Goal: Information Seeking & Learning: Compare options

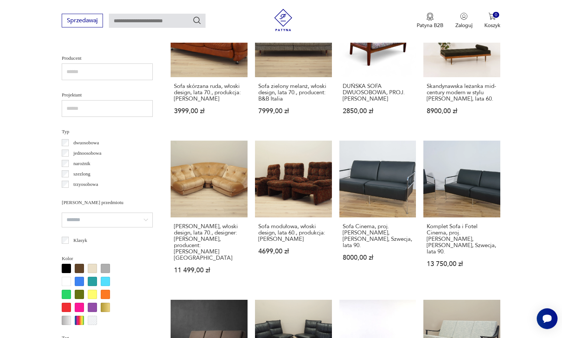
click at [66, 271] on div at bounding box center [66, 268] width 9 height 9
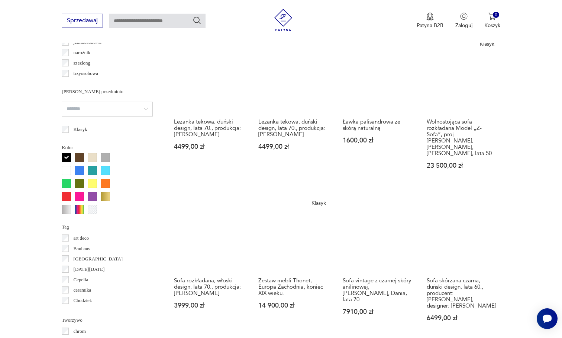
scroll to position [638, 0]
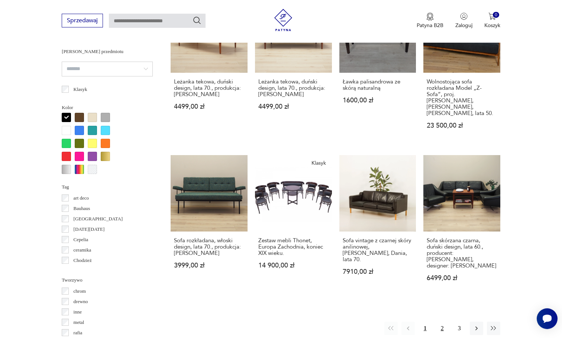
click at [439, 322] on button "2" at bounding box center [441, 328] width 13 height 13
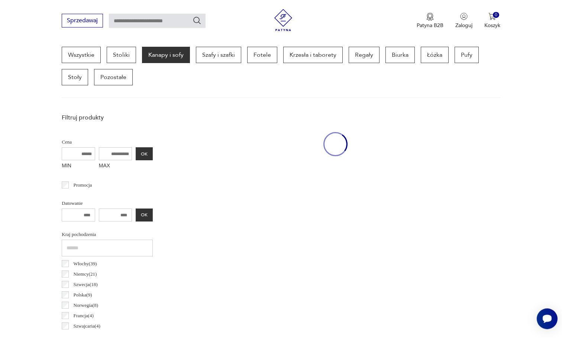
scroll to position [198, 0]
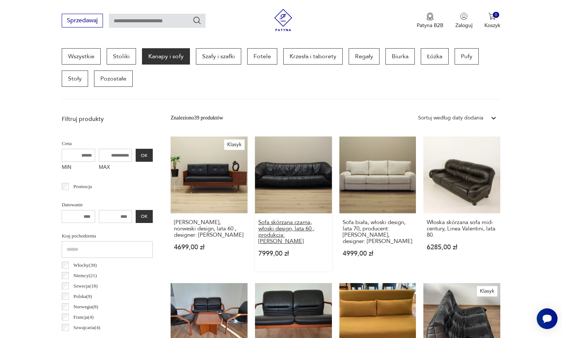
click at [277, 221] on h3 "Sofa skórzana czarna, włoski design, lata 60., produkcja: Włochy" at bounding box center [293, 231] width 70 height 25
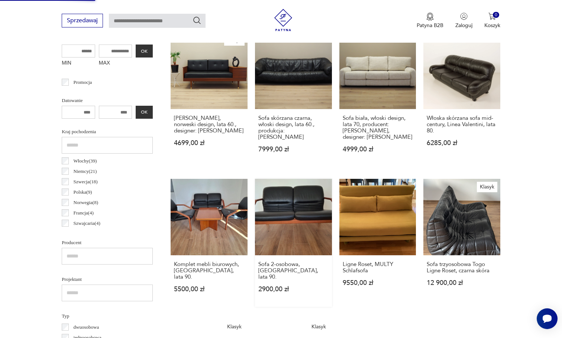
scroll to position [385, 0]
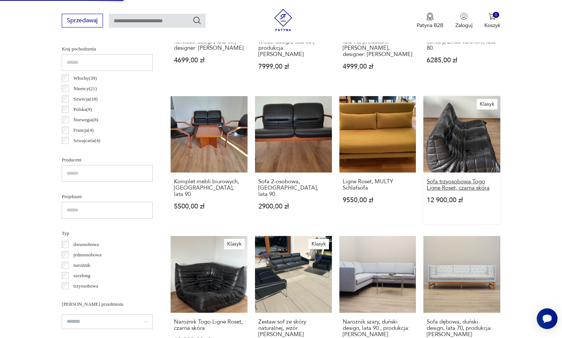
click at [457, 180] on h3 "Sofa trzyosobowa Togo Ligne Roset, czarna skóra" at bounding box center [461, 185] width 70 height 13
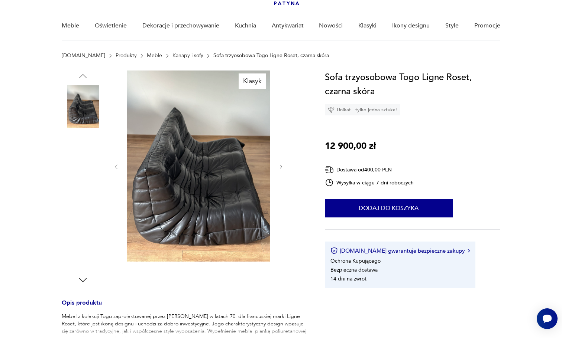
click at [68, 165] on img at bounding box center [83, 154] width 42 height 42
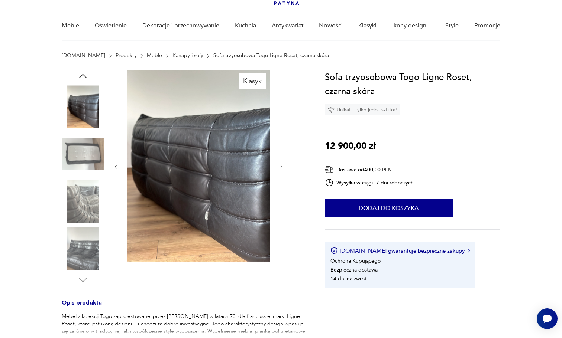
click at [85, 161] on img at bounding box center [83, 154] width 42 height 42
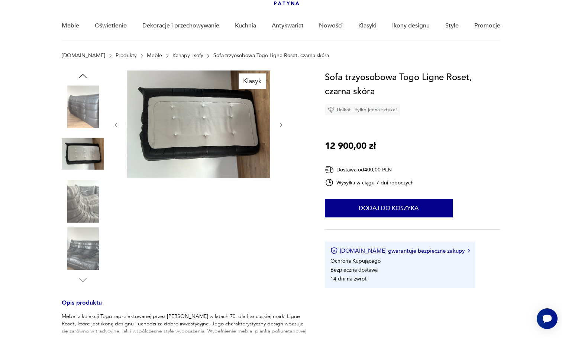
click at [85, 161] on img at bounding box center [83, 154] width 42 height 42
click at [85, 183] on img at bounding box center [83, 201] width 42 height 42
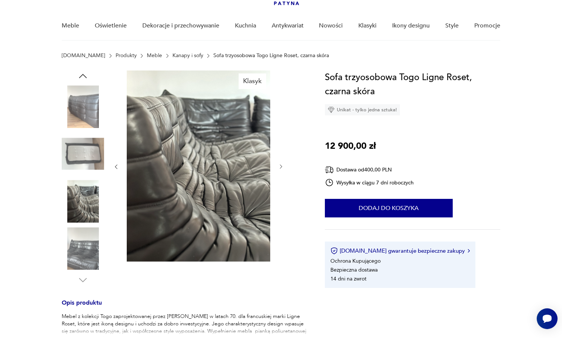
click at [78, 249] on img at bounding box center [83, 249] width 42 height 42
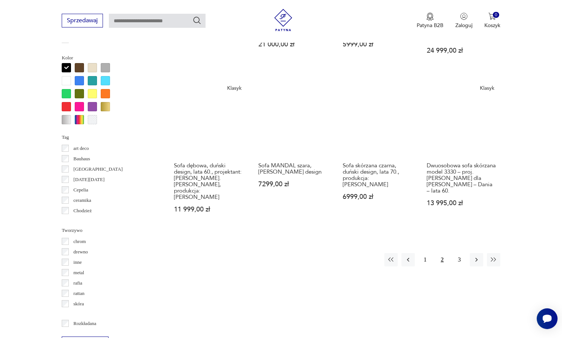
scroll to position [691, 0]
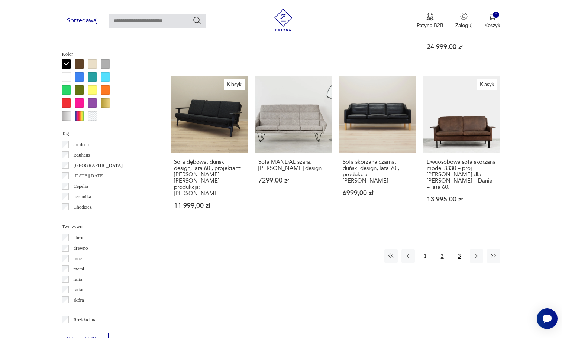
click at [458, 250] on button "3" at bounding box center [458, 256] width 13 height 13
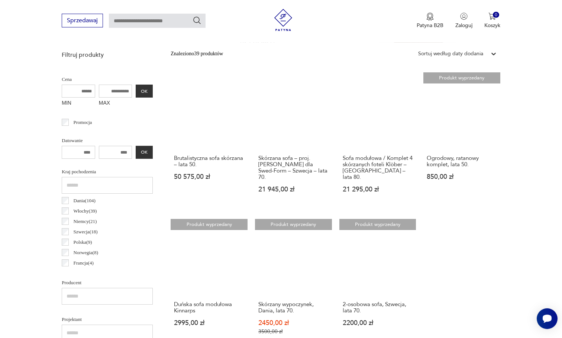
scroll to position [260, 0]
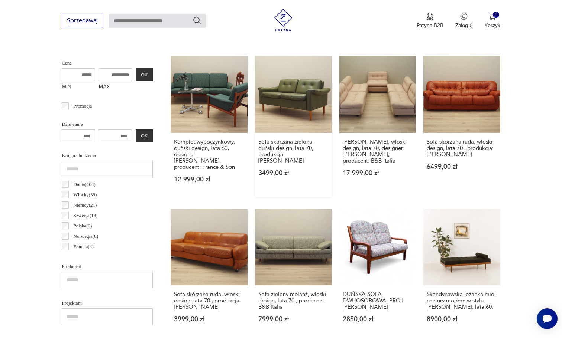
scroll to position [282, 0]
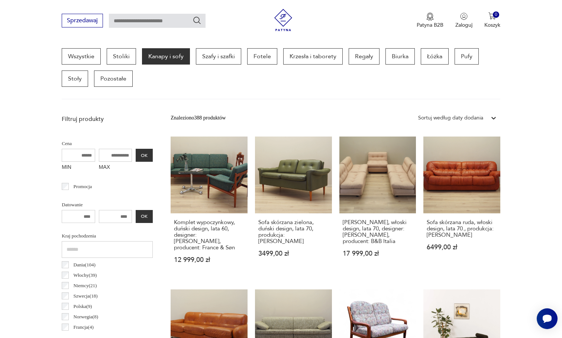
scroll to position [282, 0]
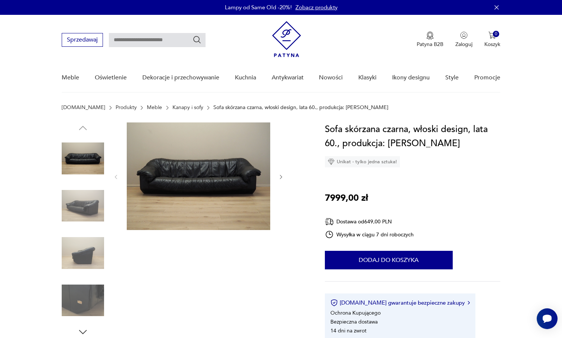
click at [76, 202] on img at bounding box center [83, 206] width 42 height 42
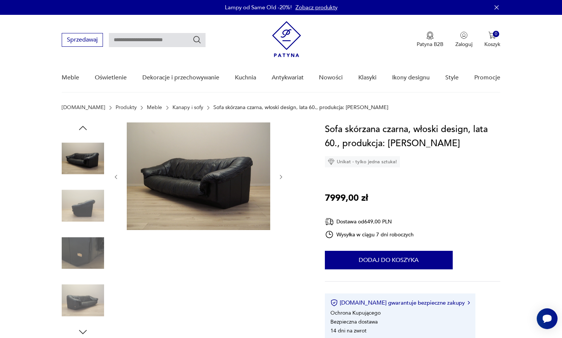
click at [76, 210] on img at bounding box center [83, 206] width 42 height 42
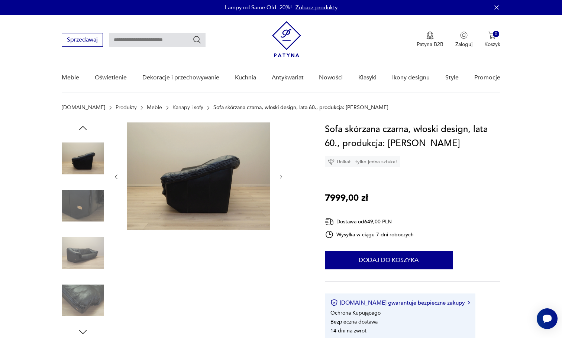
click at [76, 210] on img at bounding box center [83, 206] width 42 height 42
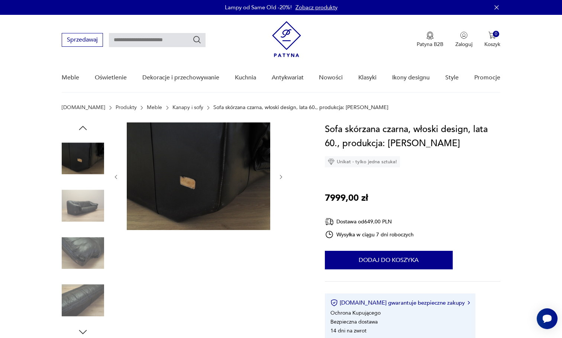
click at [75, 210] on img at bounding box center [83, 206] width 42 height 42
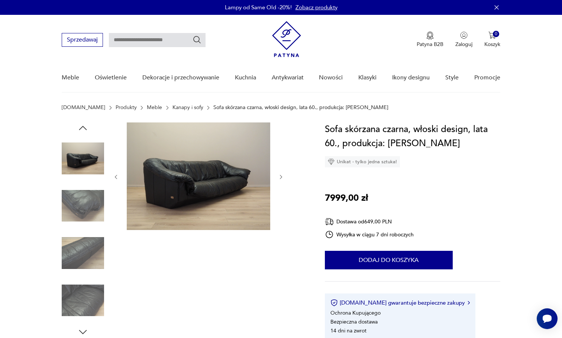
click at [75, 210] on img at bounding box center [83, 206] width 42 height 42
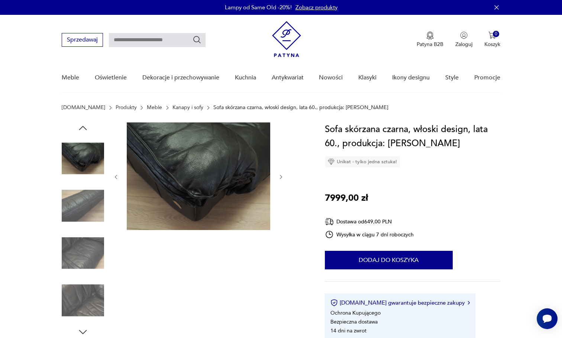
click at [75, 210] on img at bounding box center [83, 206] width 42 height 42
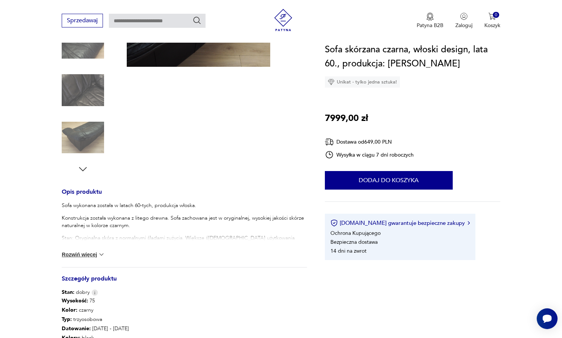
scroll to position [244, 0]
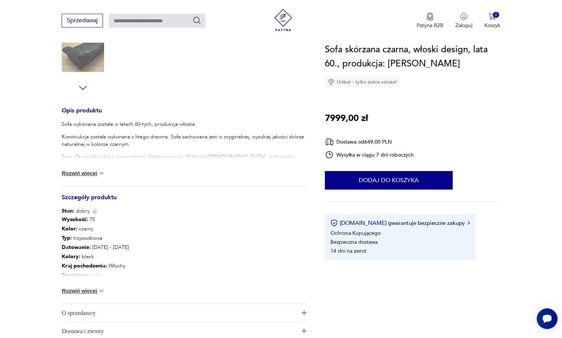
click at [97, 171] on button "Rozwiń więcej" at bounding box center [83, 173] width 43 height 7
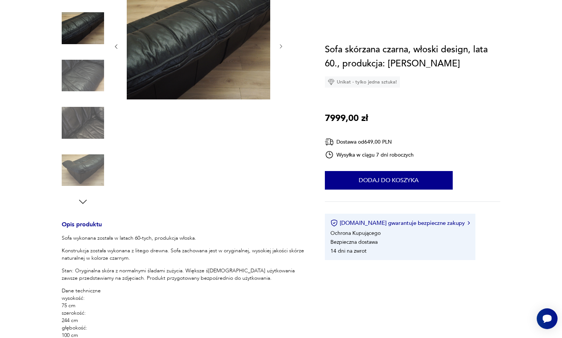
scroll to position [15, 0]
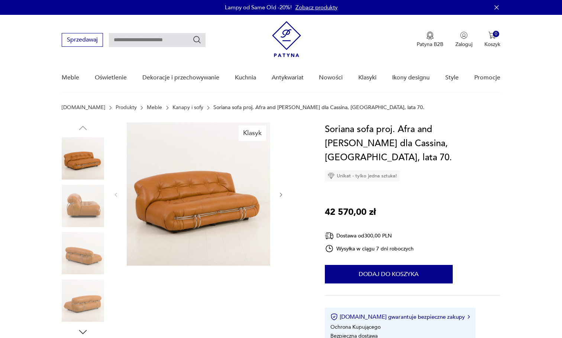
click at [93, 204] on img at bounding box center [83, 206] width 42 height 42
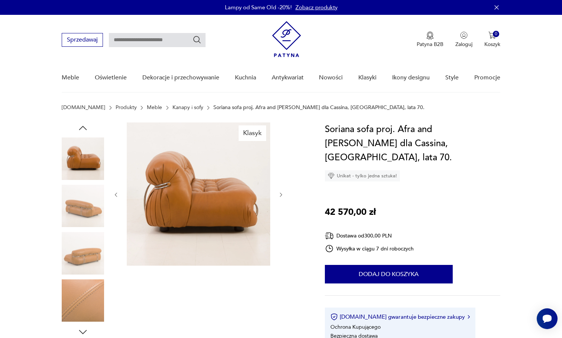
click at [91, 224] on img at bounding box center [83, 206] width 42 height 42
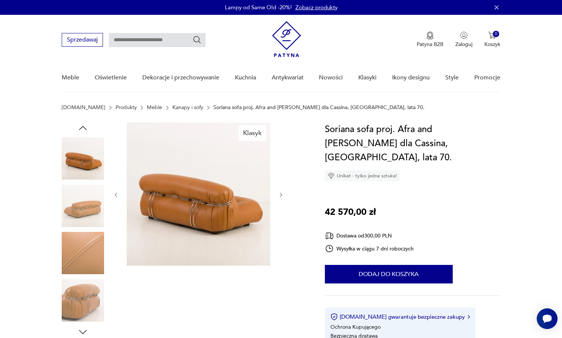
click at [94, 235] on img at bounding box center [83, 253] width 42 height 42
